Goal: Task Accomplishment & Management: Use online tool/utility

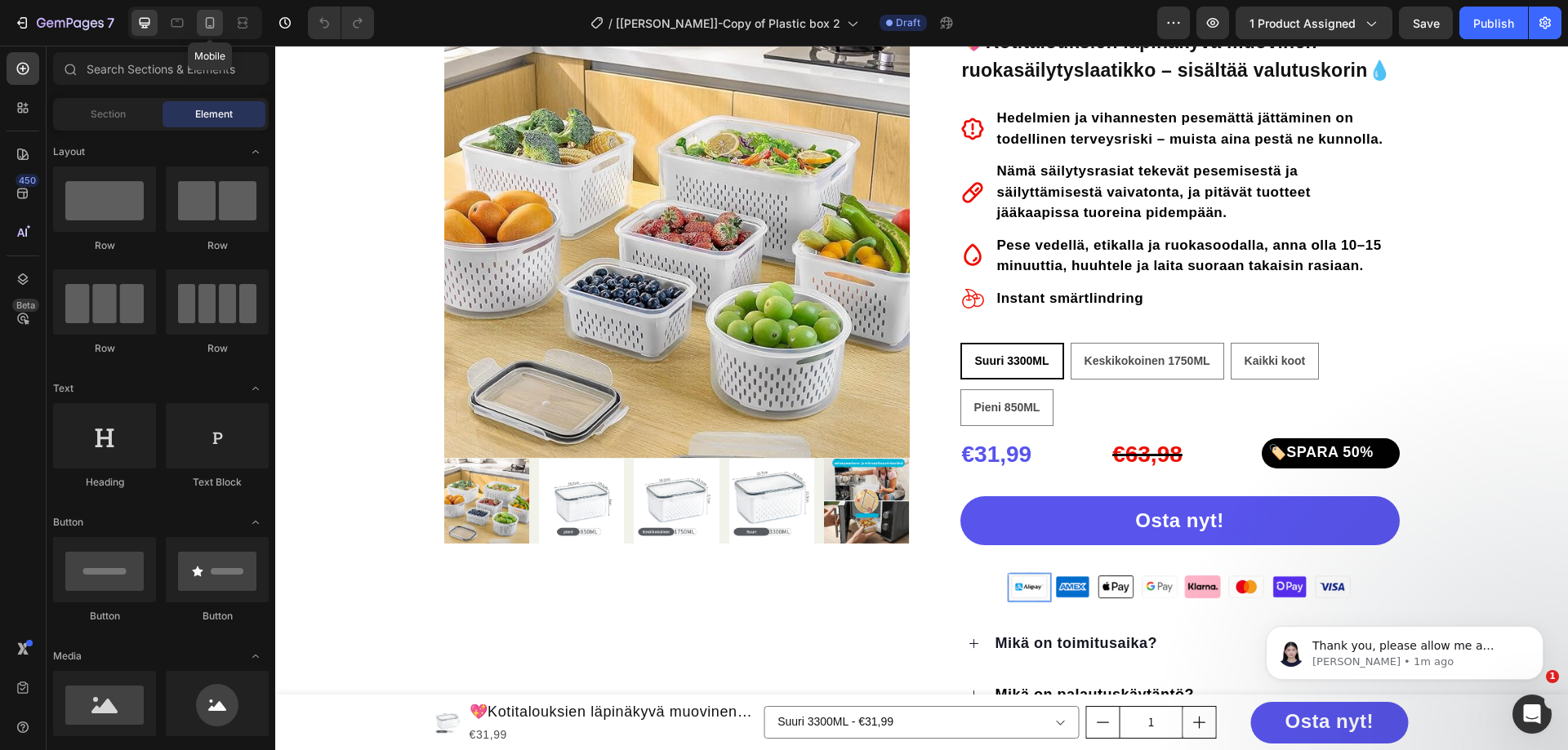
click at [206, 29] on icon at bounding box center [210, 22] width 16 height 16
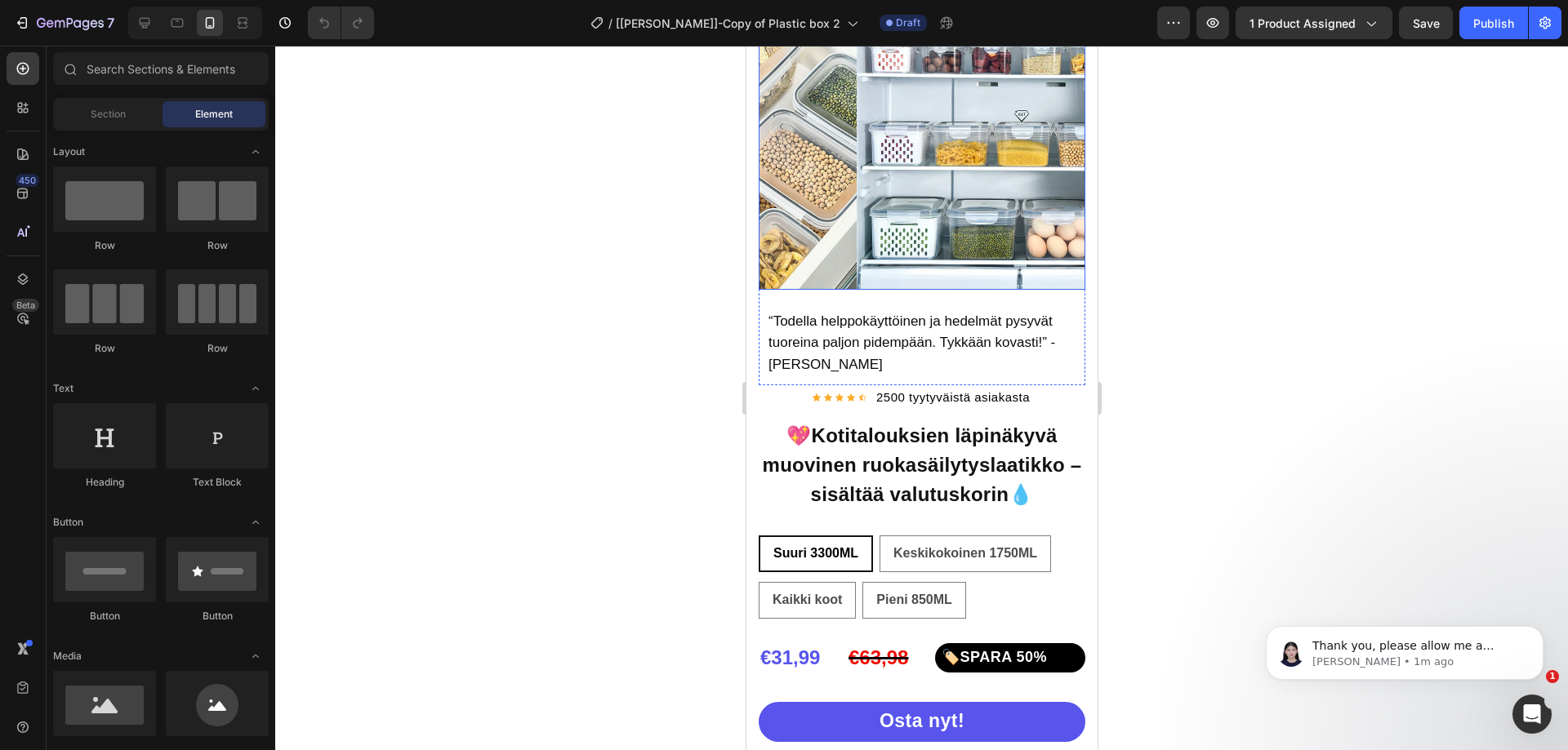
scroll to position [564, 0]
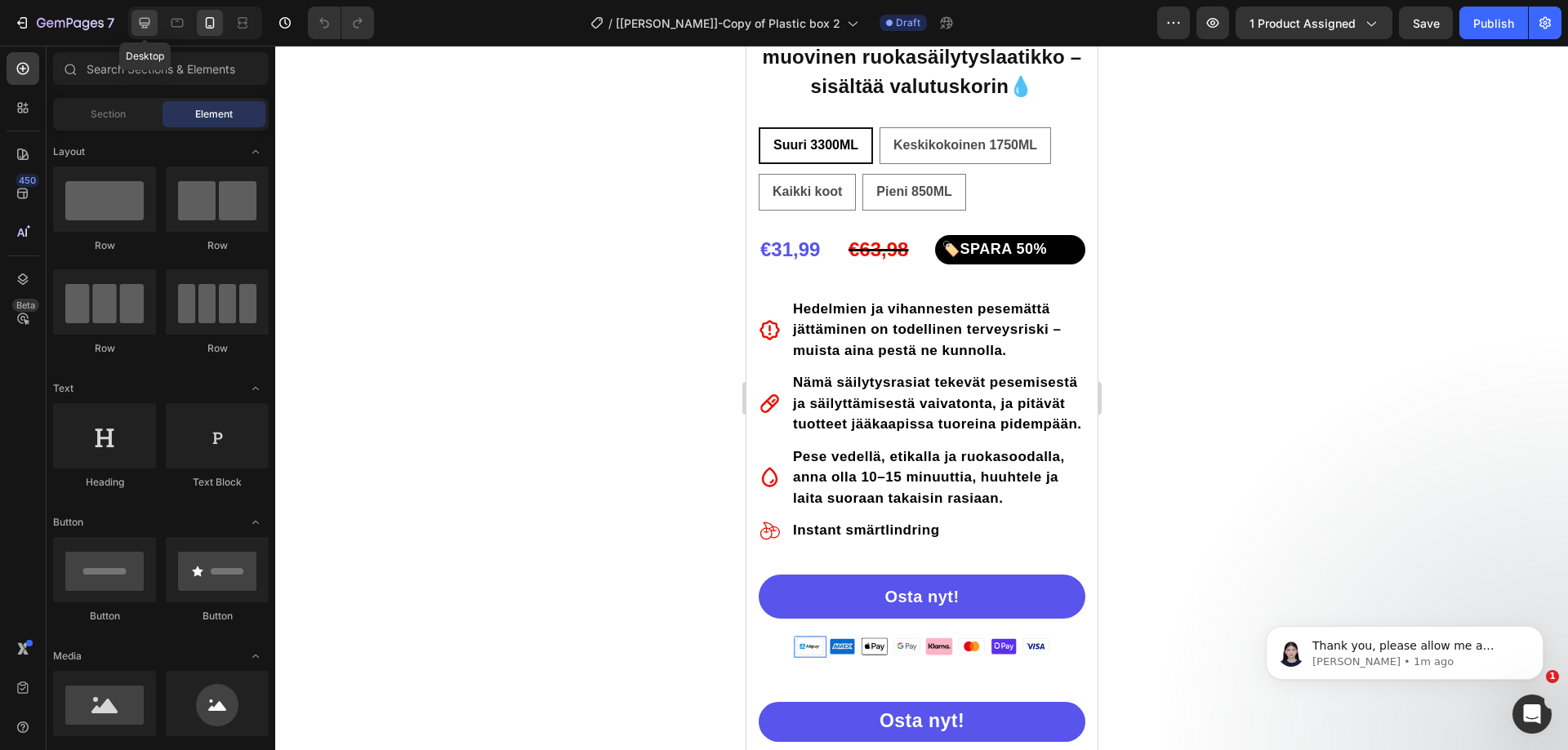
click at [145, 23] on icon at bounding box center [145, 23] width 11 height 11
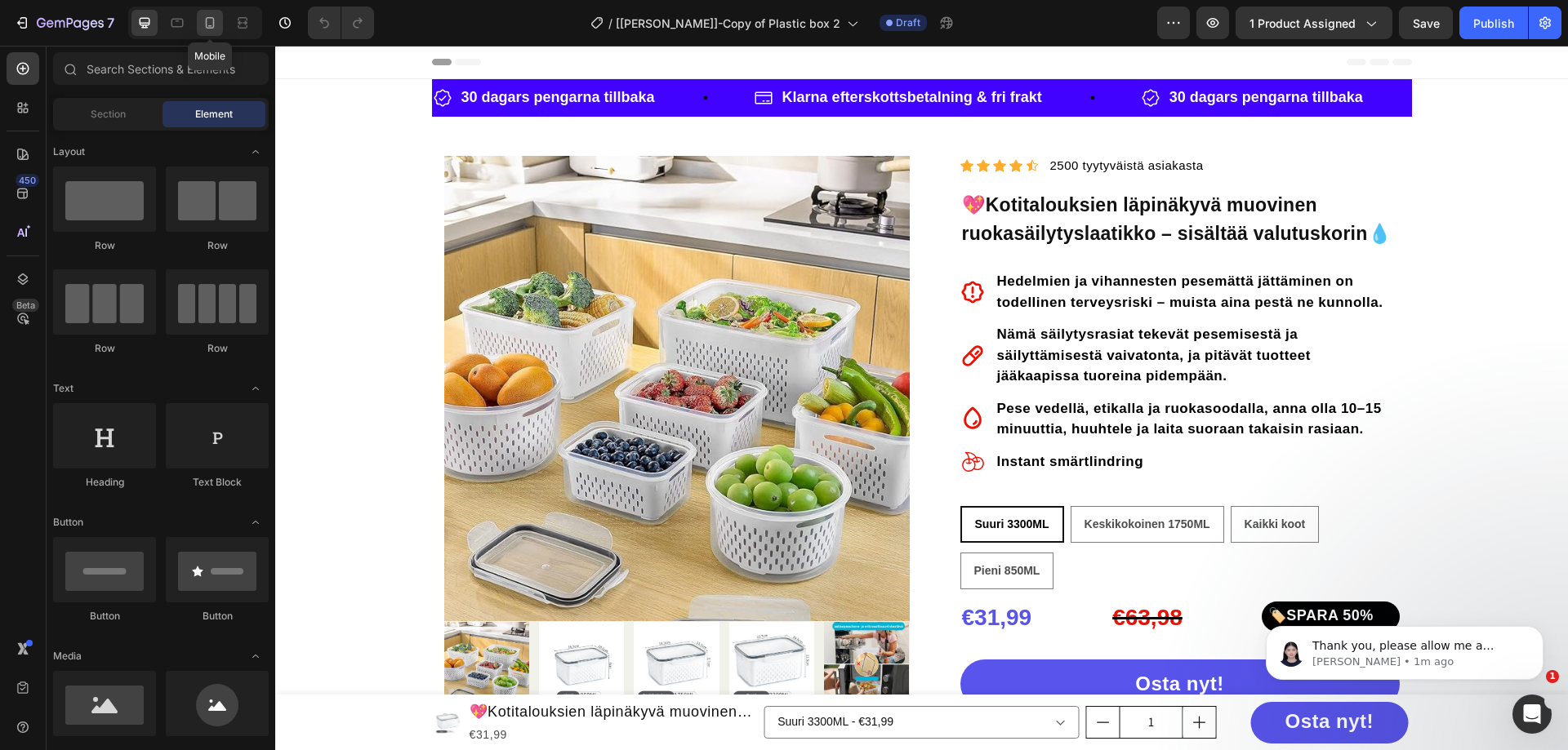
click at [209, 23] on icon at bounding box center [210, 22] width 16 height 16
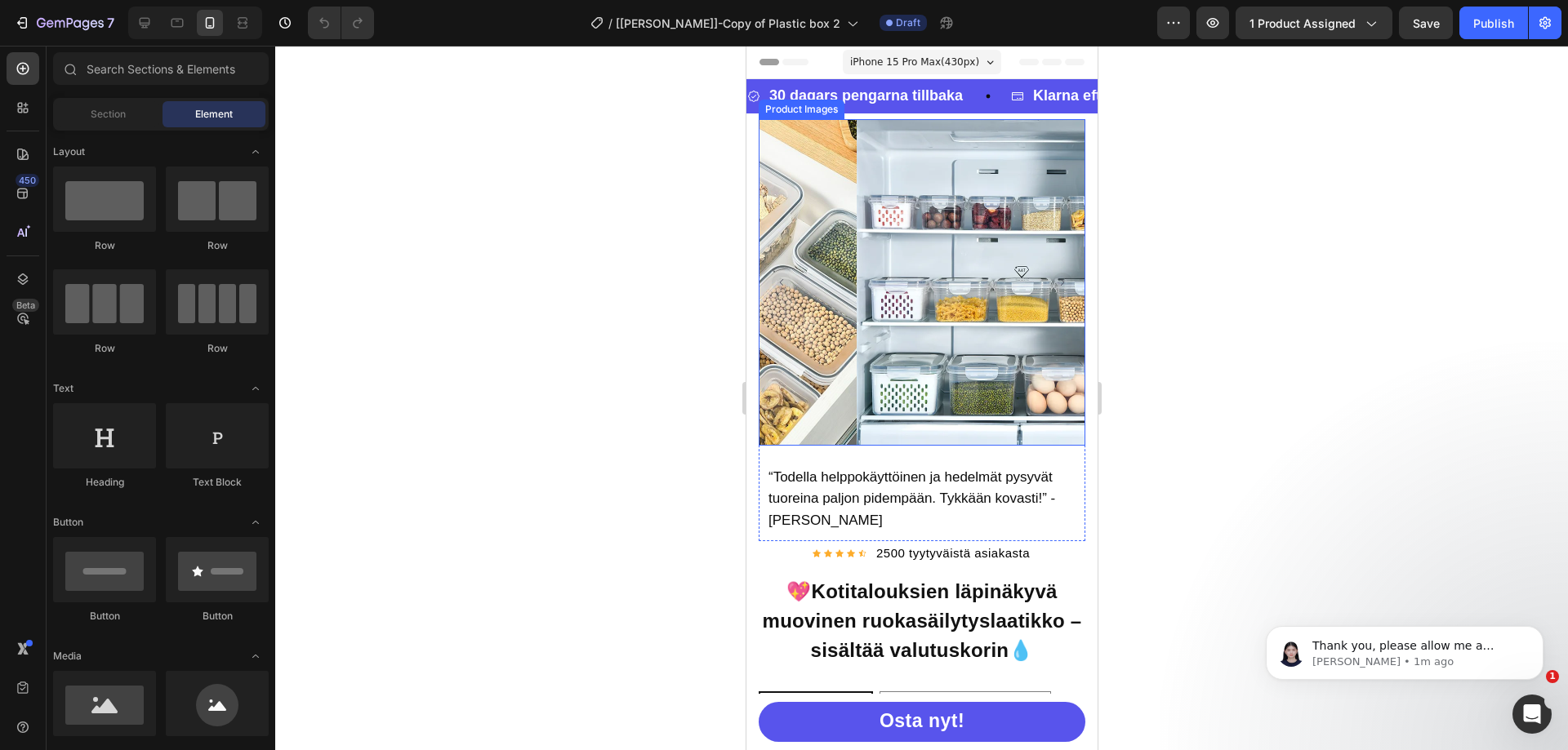
click at [893, 263] on img at bounding box center [1019, 282] width 327 height 327
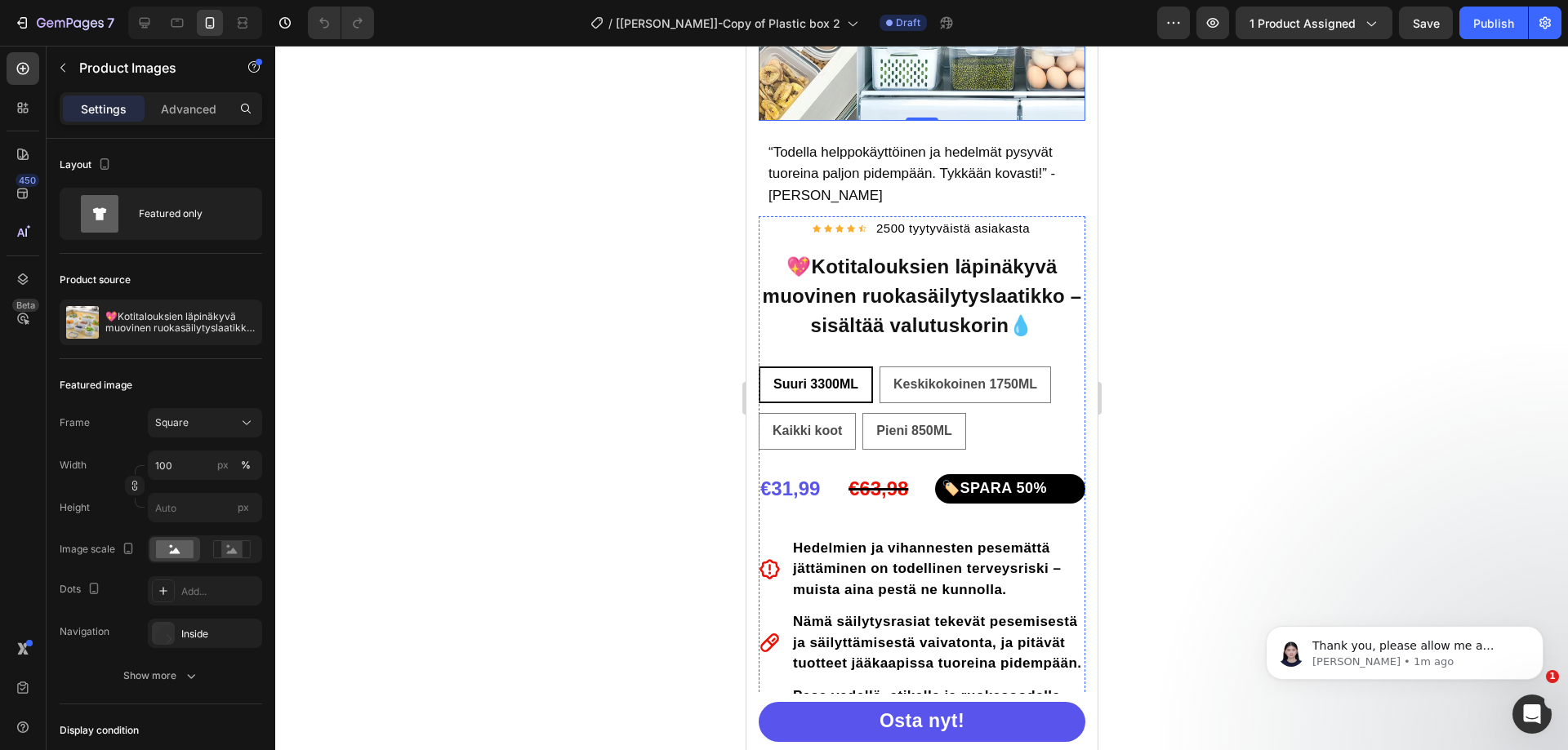
scroll to position [81, 0]
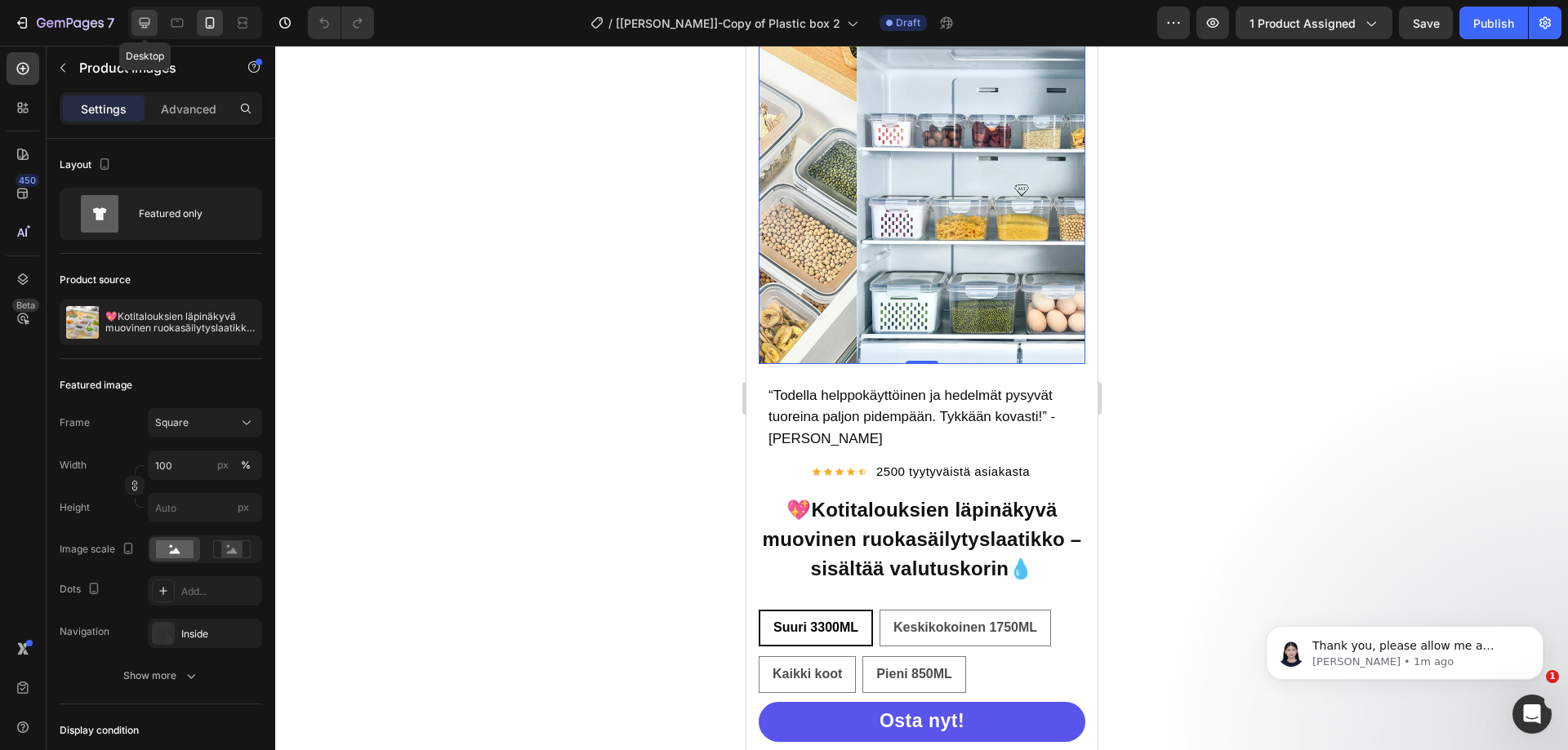
click at [141, 32] on div at bounding box center [144, 22] width 26 height 26
type input "130"
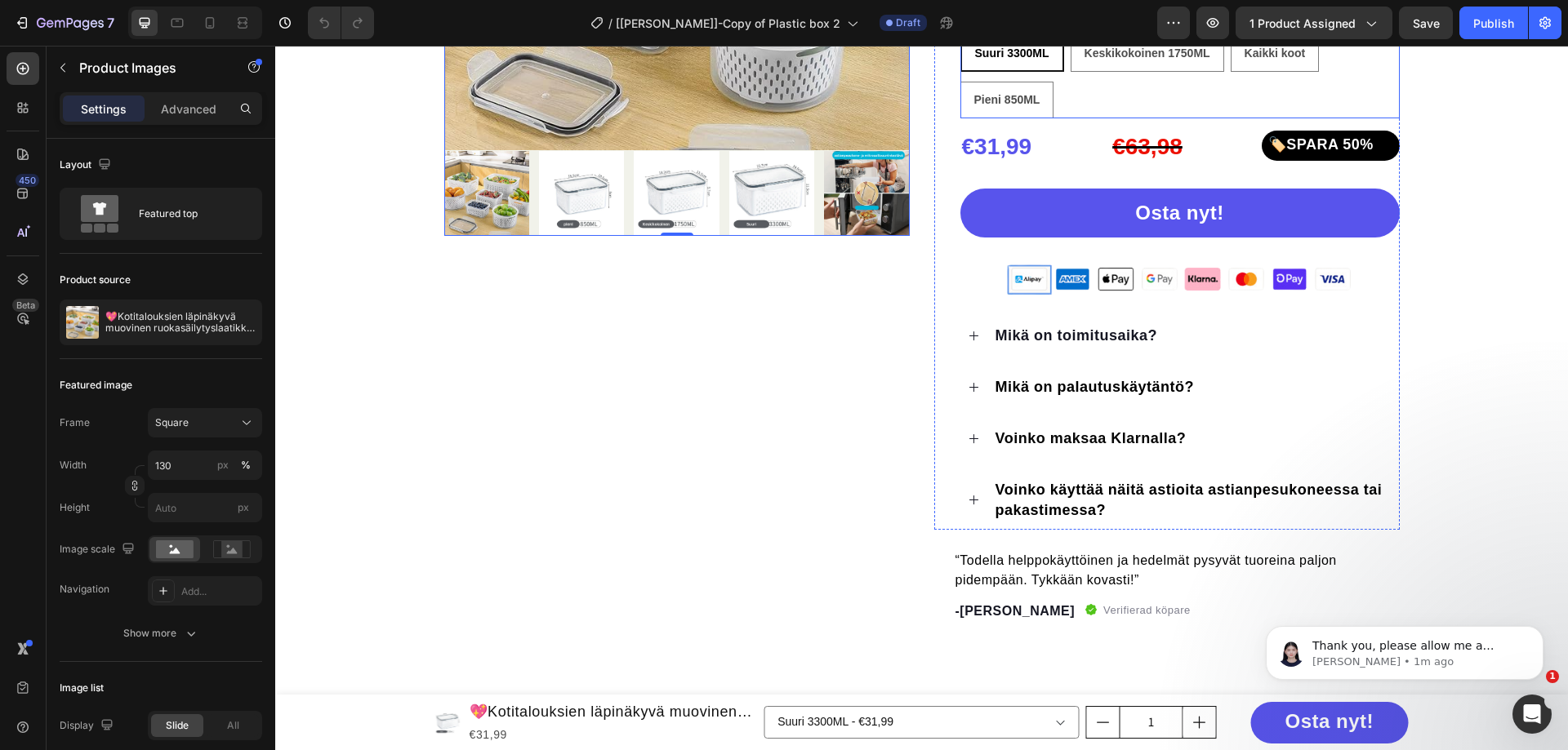
scroll to position [542, 0]
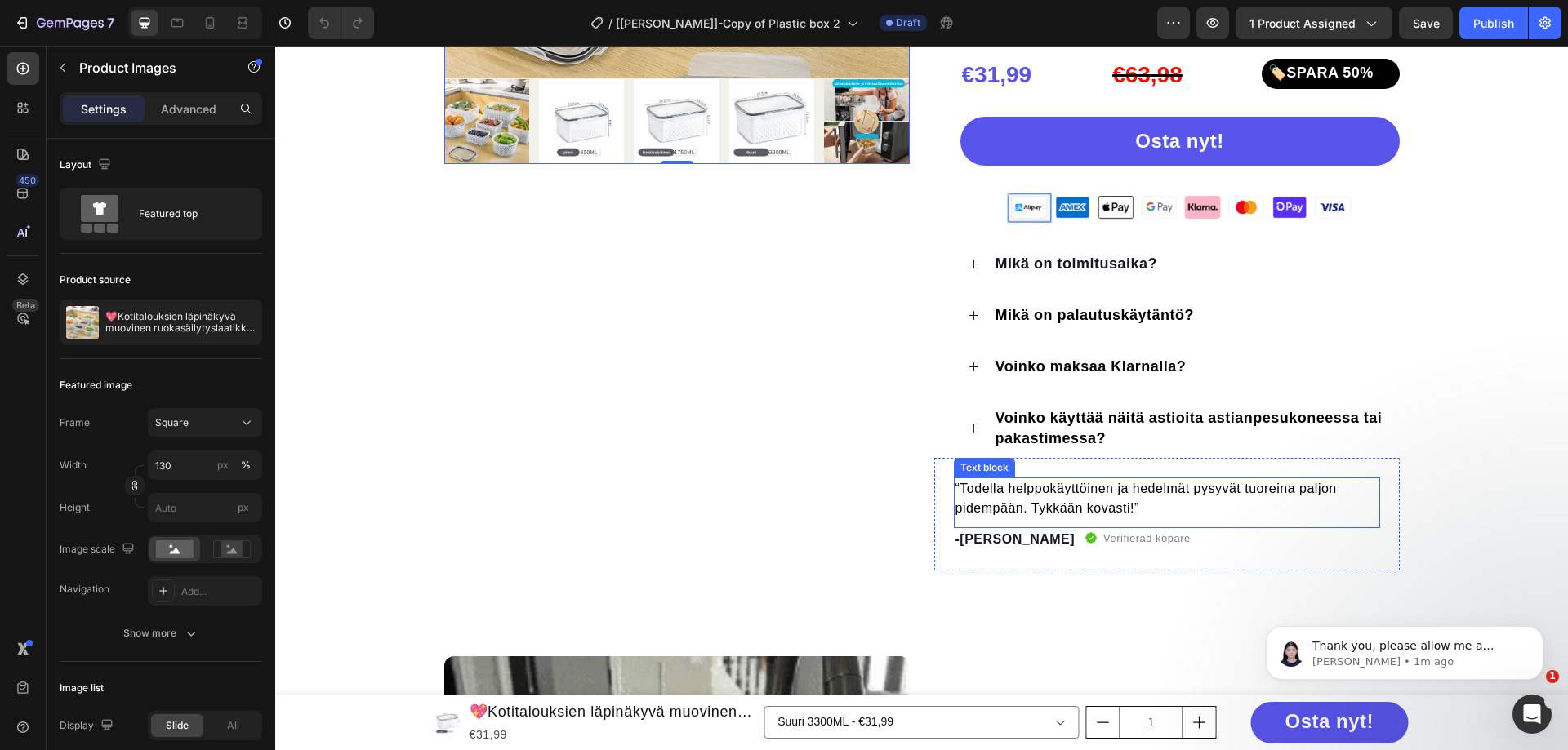
click at [1053, 494] on p "“Todella helppokäyttöinen ja hedelmät pysyvät tuoreina paljon pidempään. Tykkää…" at bounding box center [1167, 499] width 423 height 39
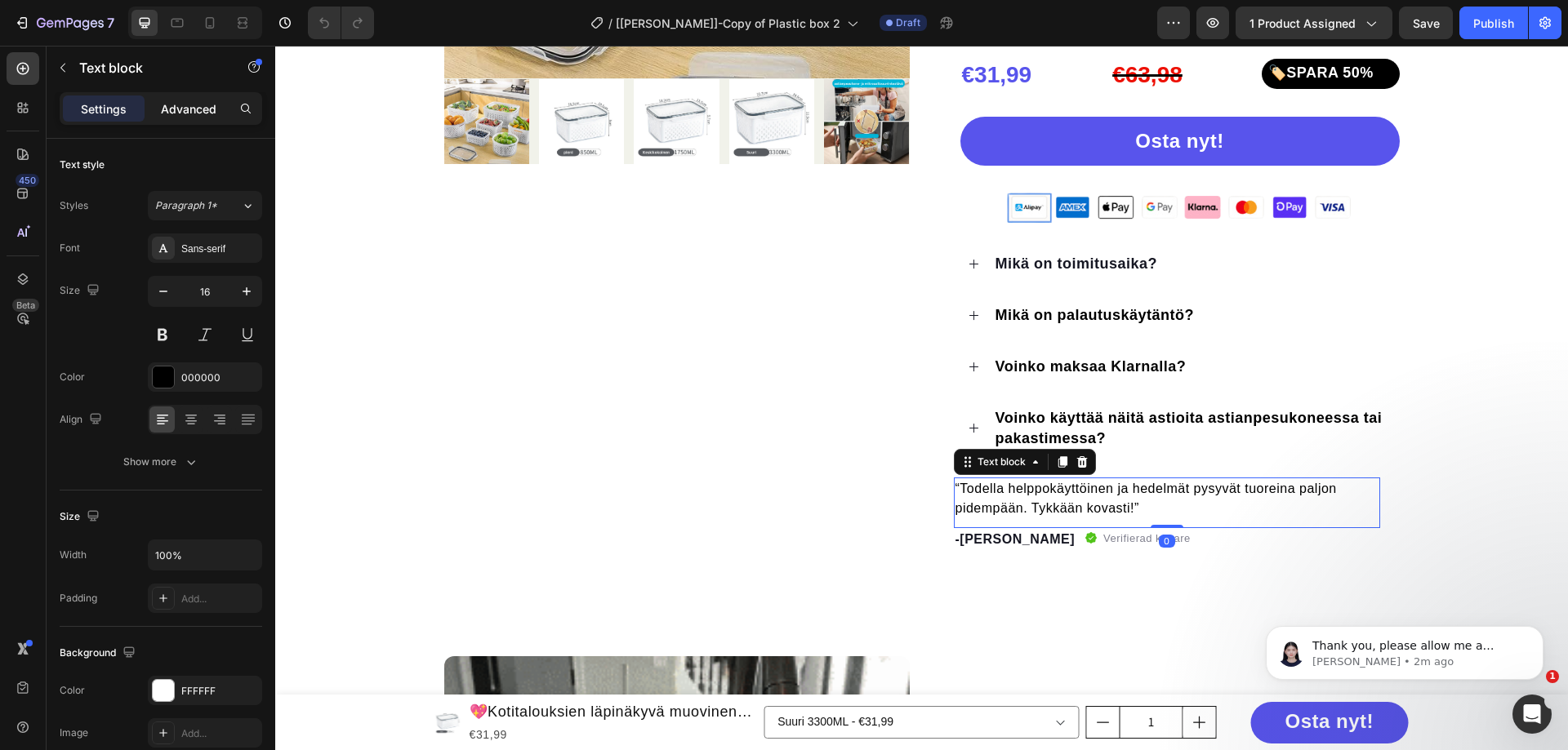
click at [182, 112] on p "Advanced" at bounding box center [189, 108] width 56 height 17
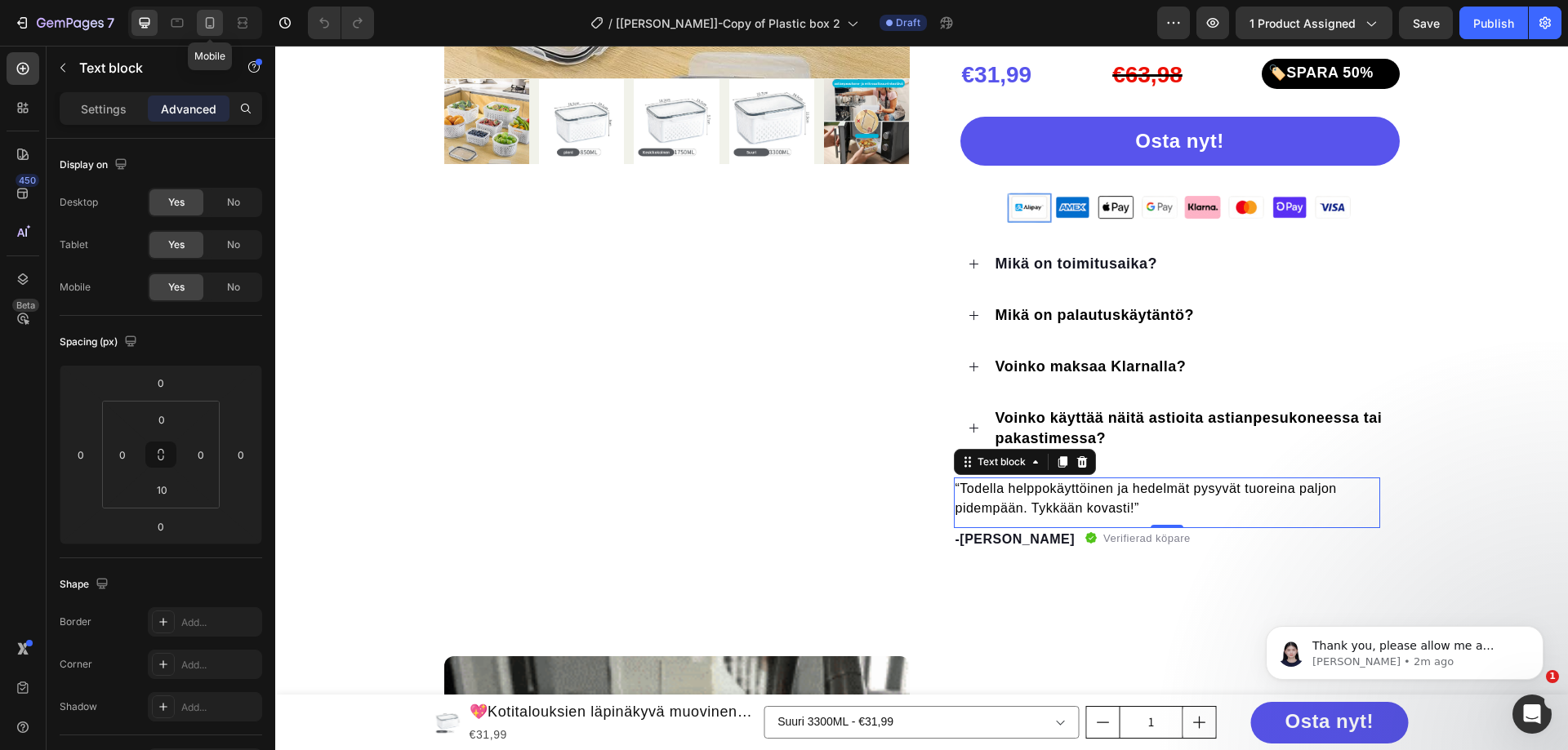
click at [212, 27] on icon at bounding box center [210, 22] width 16 height 16
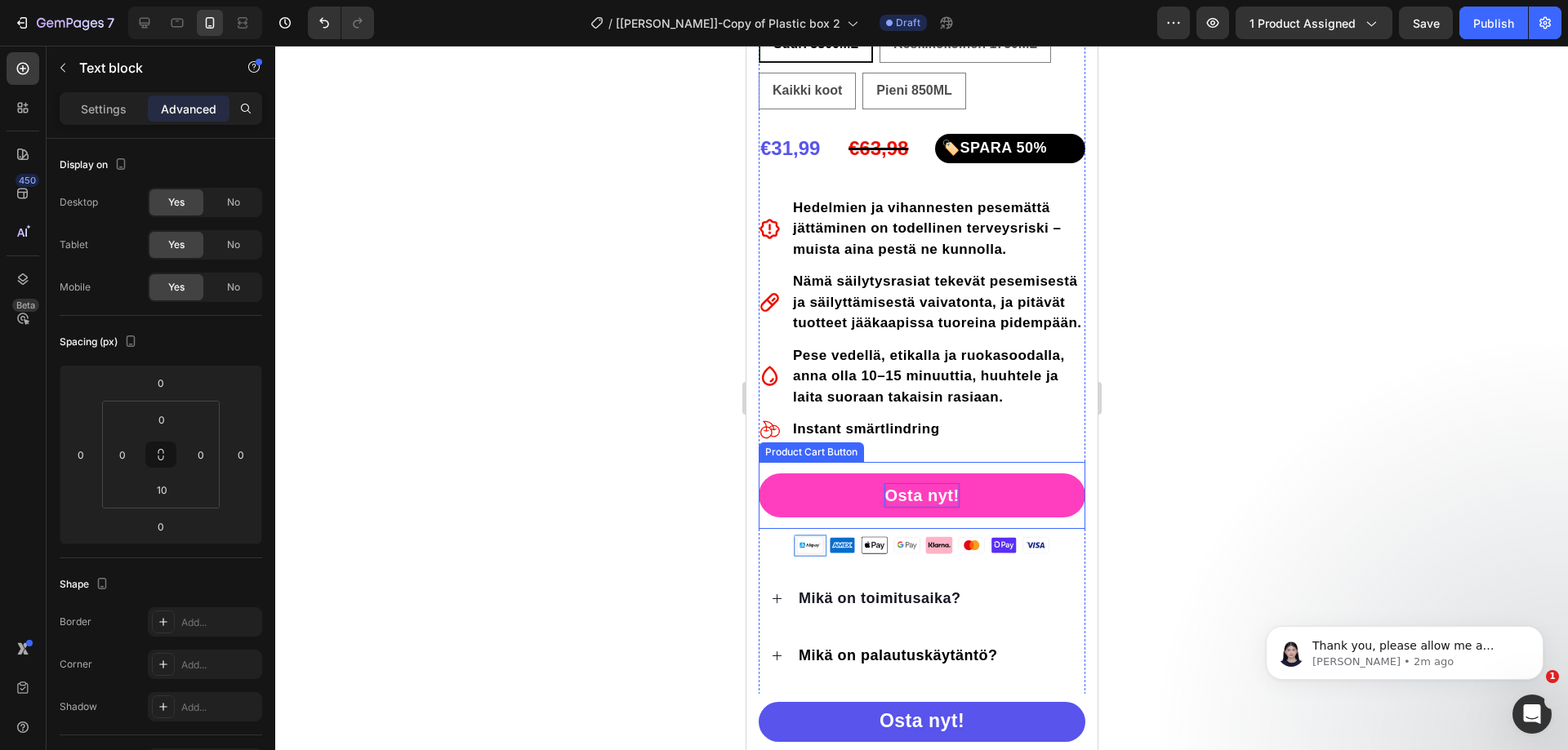
scroll to position [175, 0]
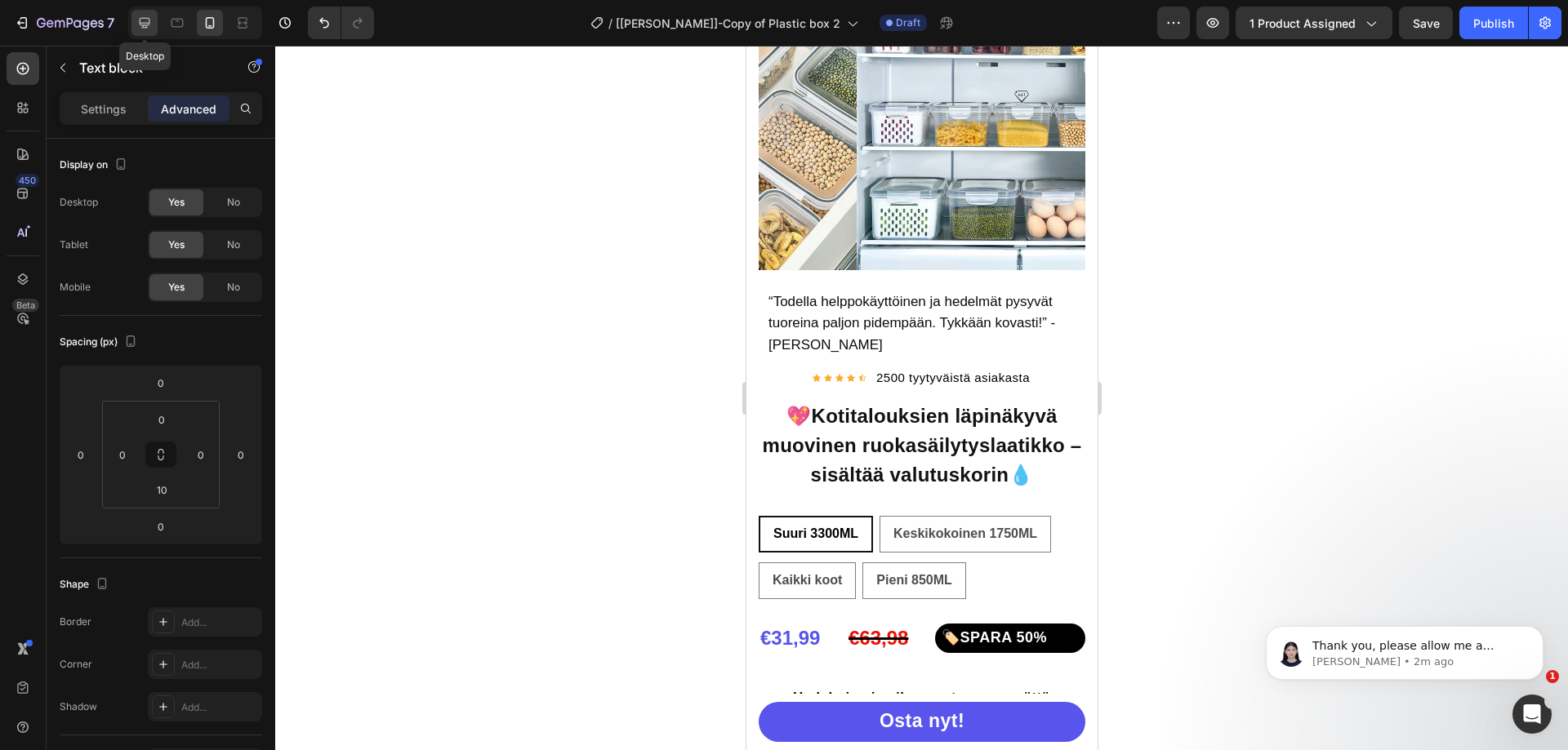
click at [148, 24] on icon at bounding box center [145, 23] width 11 height 11
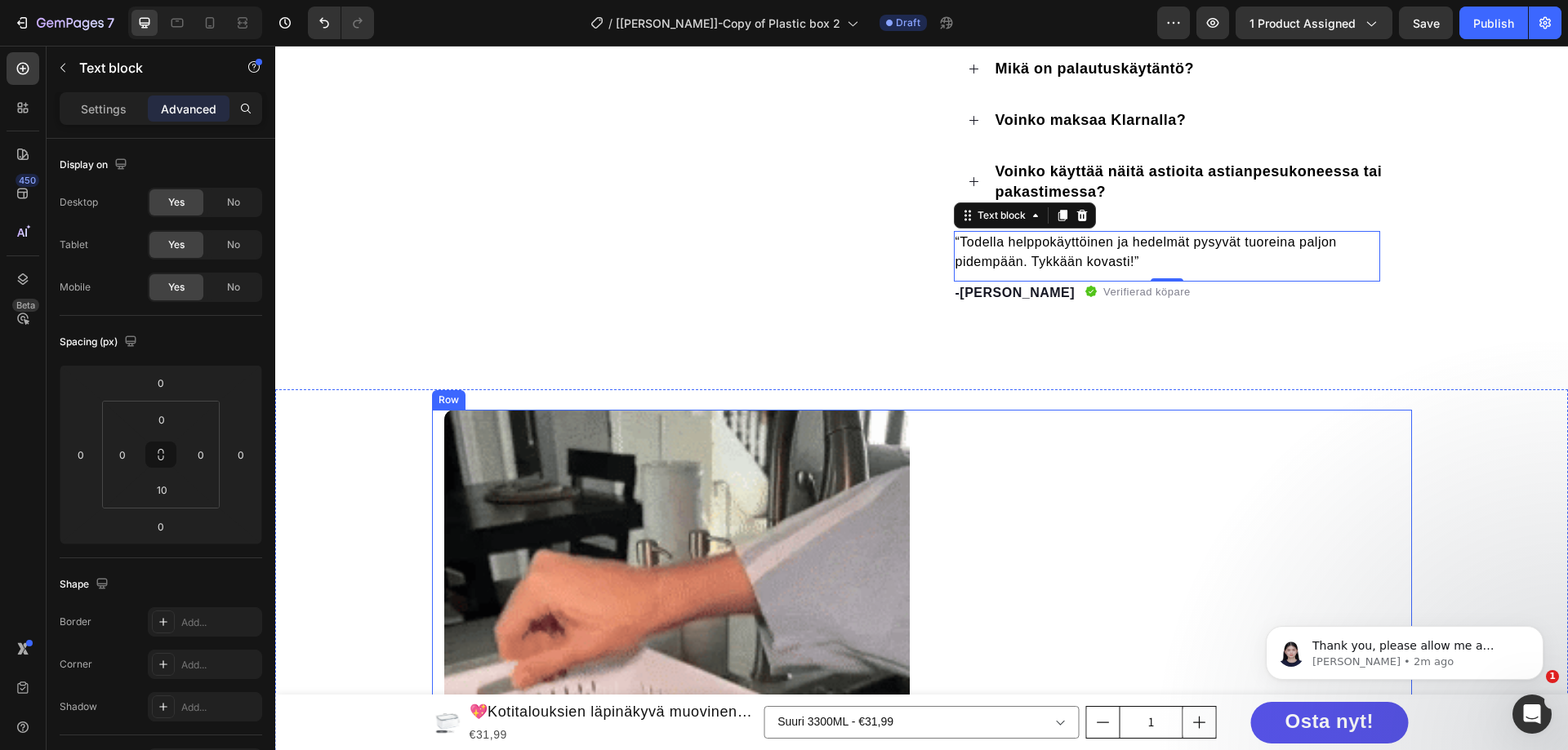
scroll to position [591, 0]
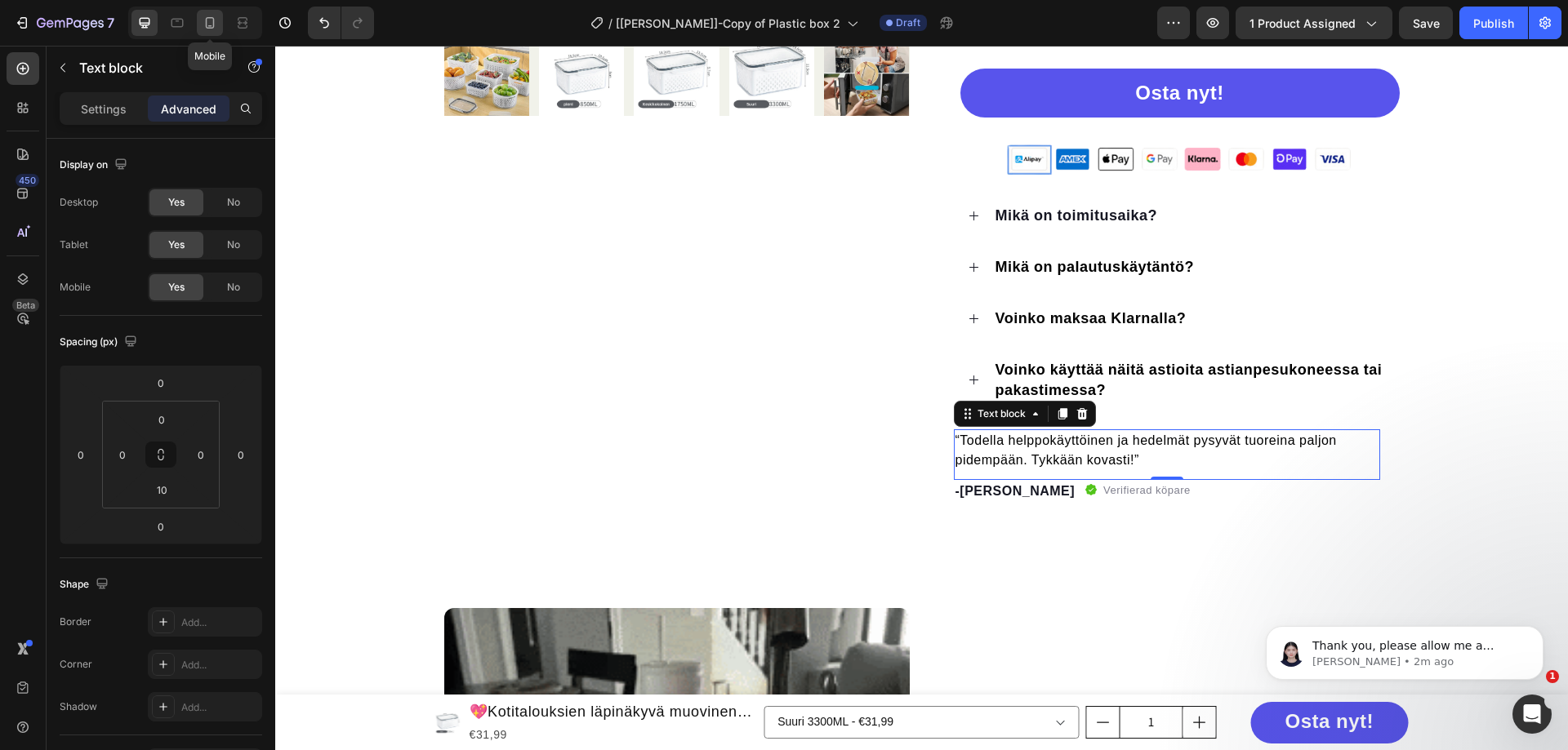
click at [212, 17] on icon at bounding box center [210, 22] width 16 height 16
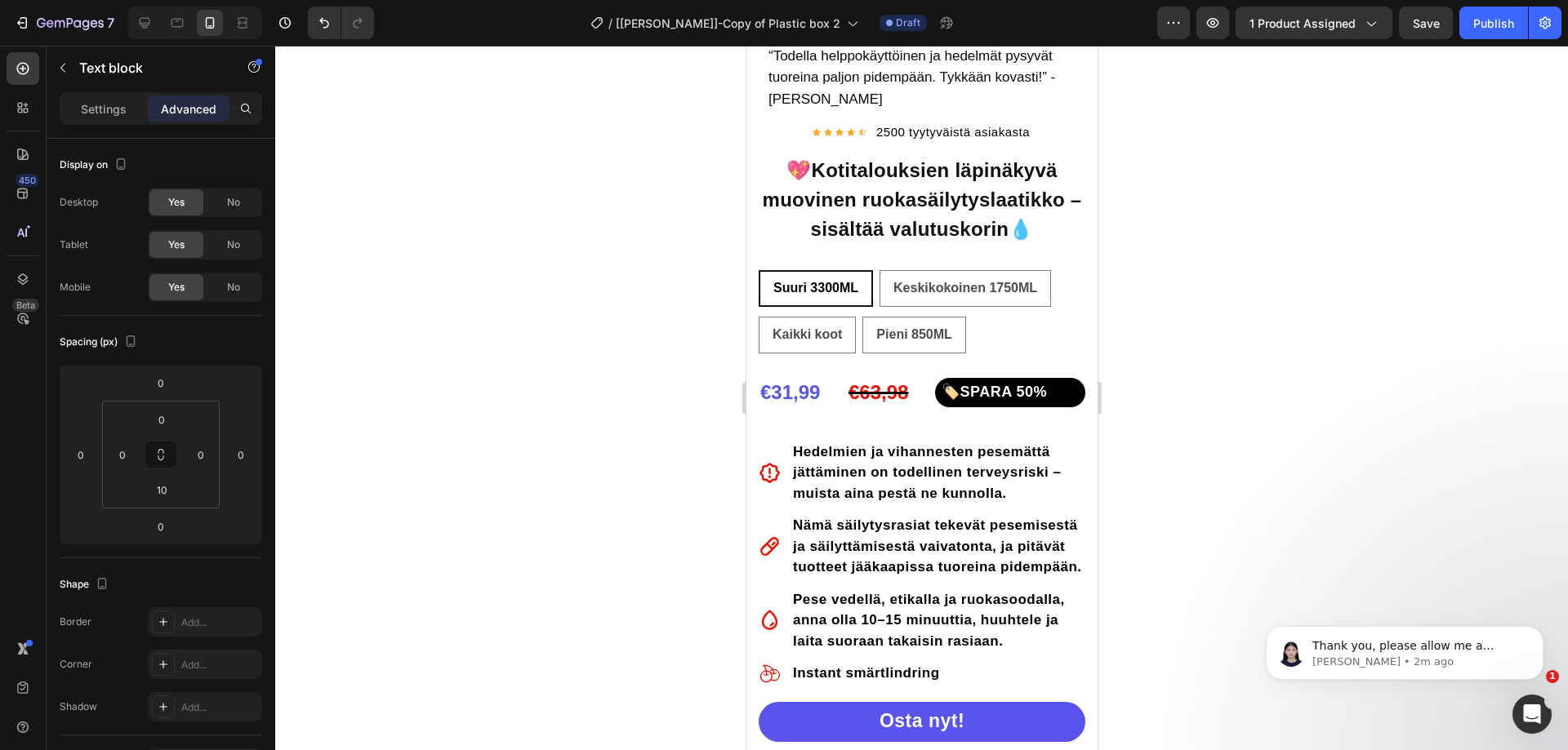
scroll to position [328, 0]
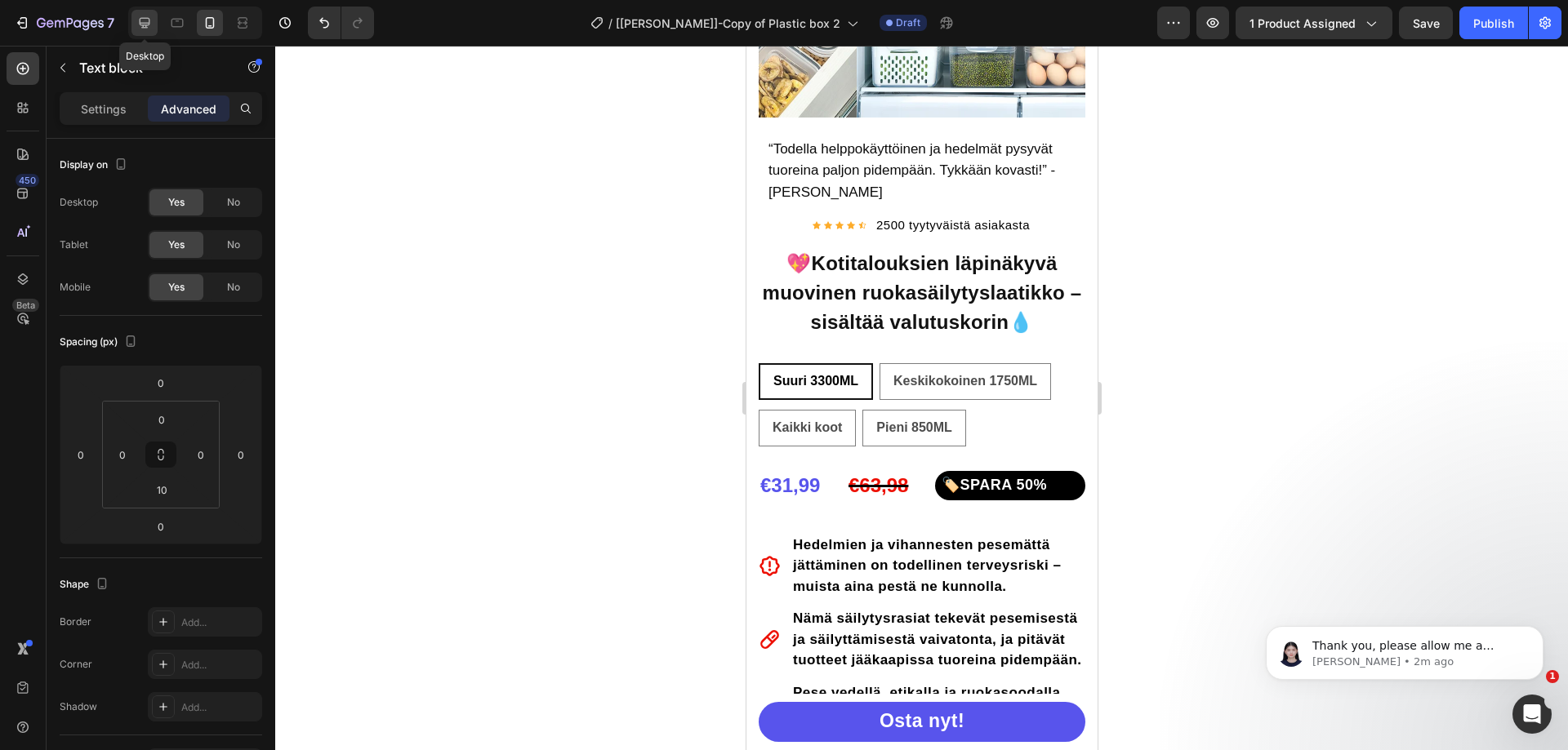
click at [135, 25] on div at bounding box center [144, 22] width 26 height 26
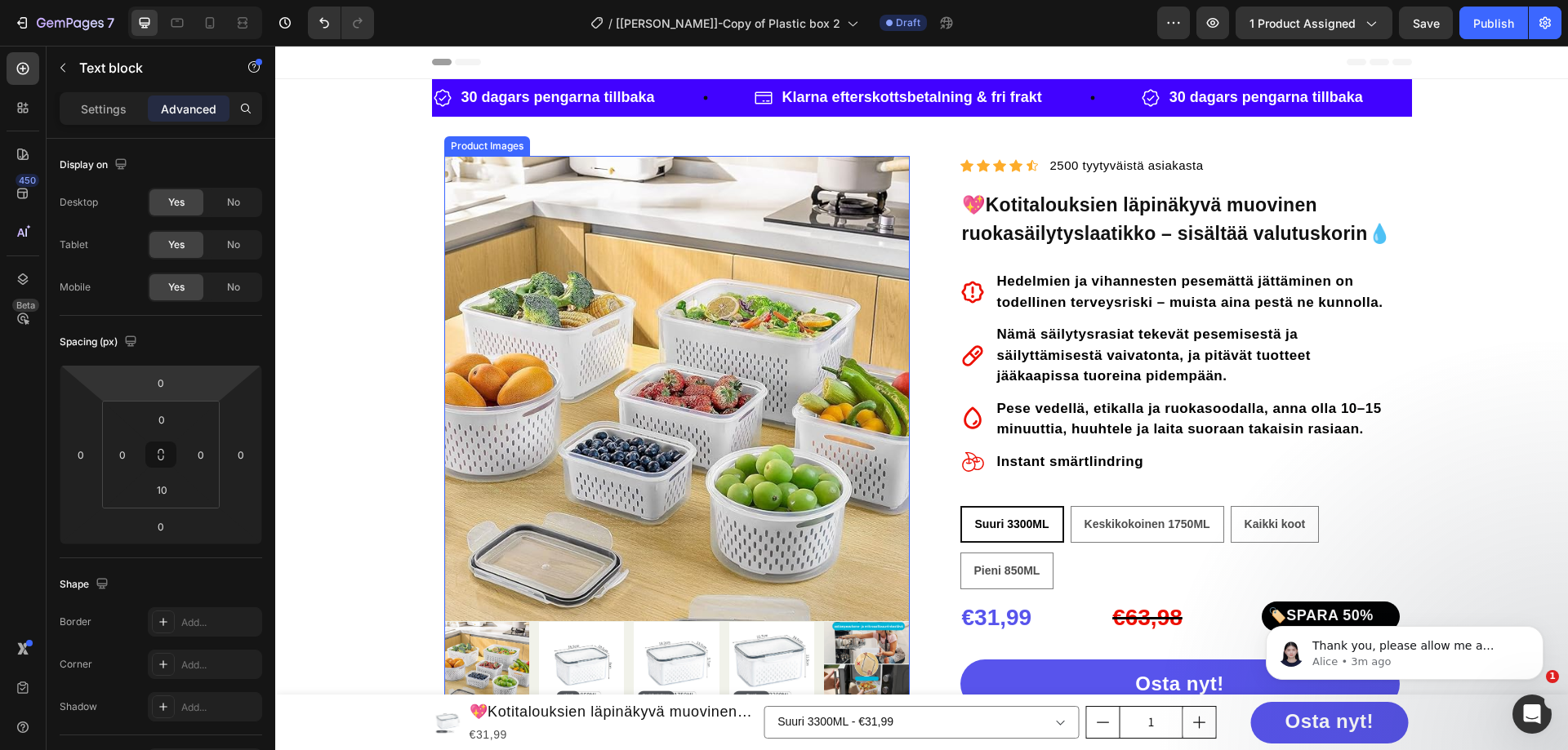
click at [664, 300] on img at bounding box center [677, 388] width 466 height 465
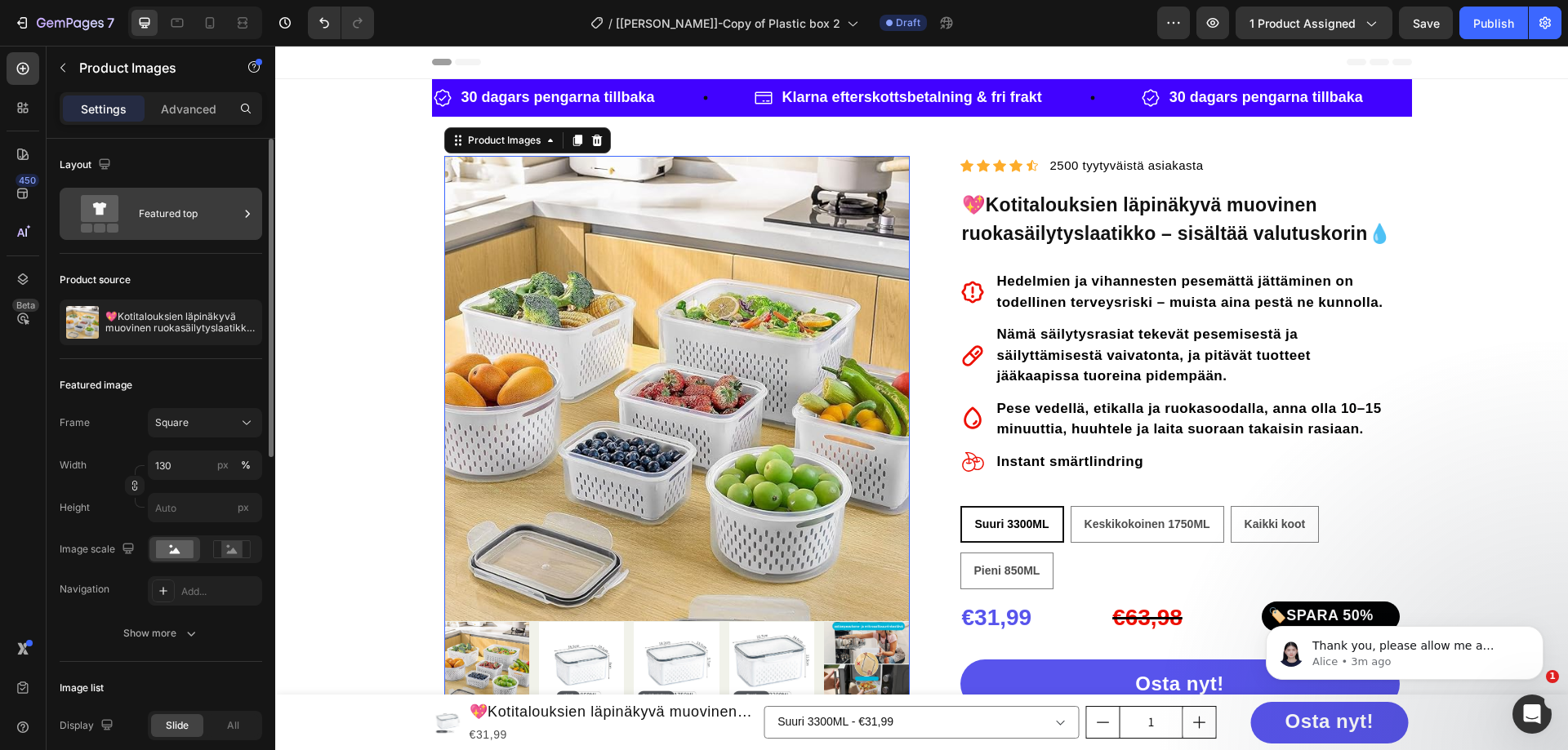
click at [227, 214] on div "Featured top" at bounding box center [188, 214] width 99 height 38
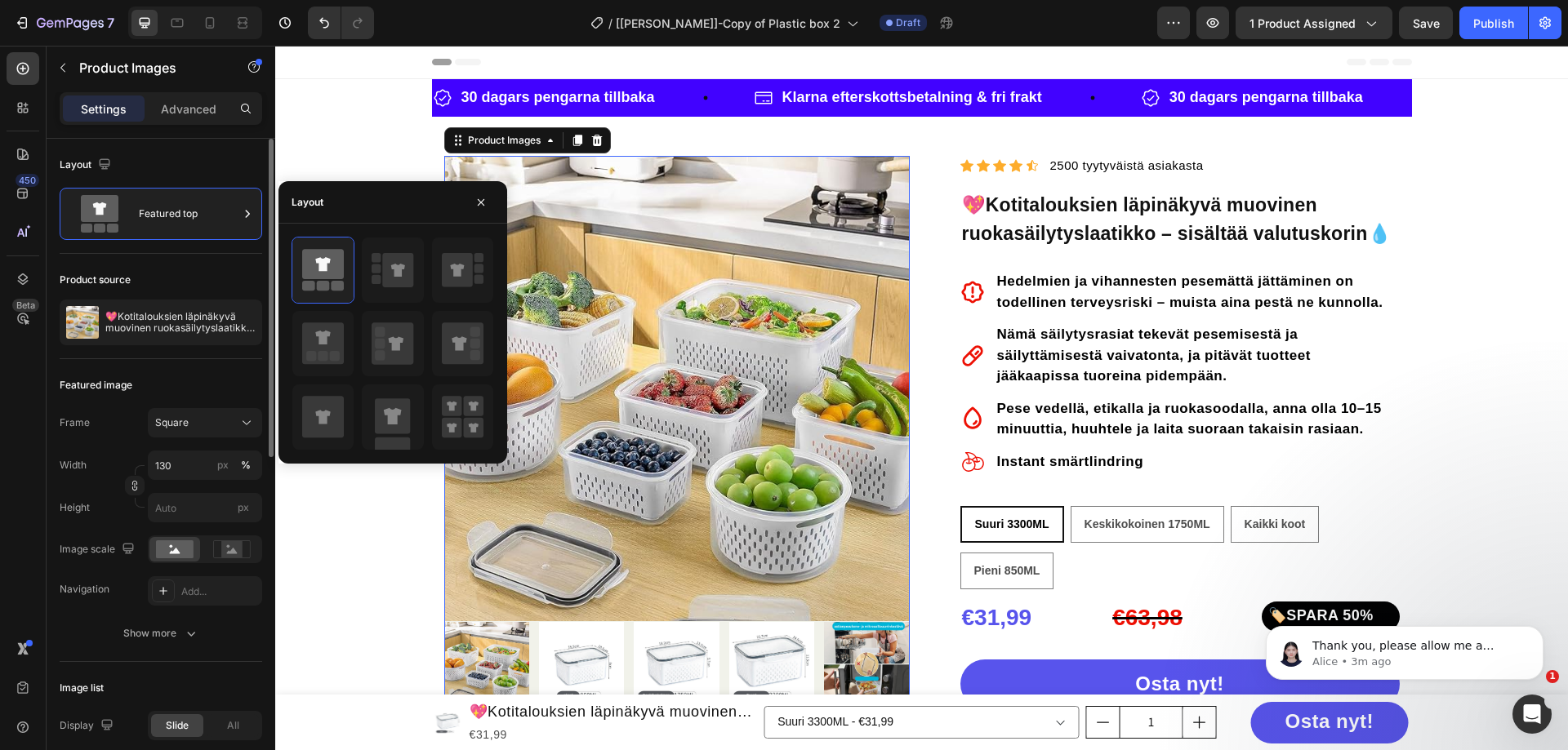
click at [210, 268] on div "Product source" at bounding box center [161, 279] width 202 height 26
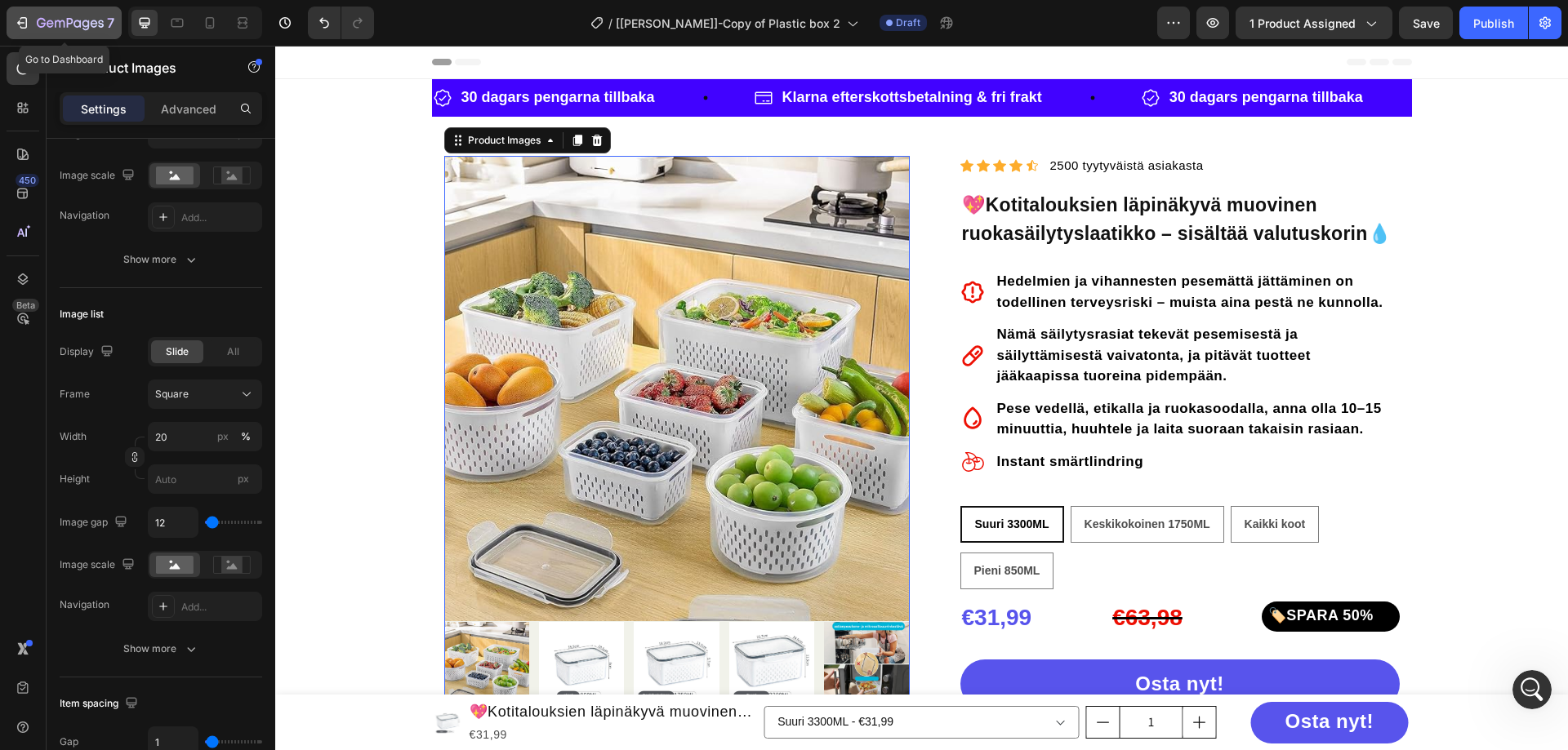
click at [44, 27] on icon "button" at bounding box center [70, 24] width 67 height 14
